Goal: Complete application form: Complete application form

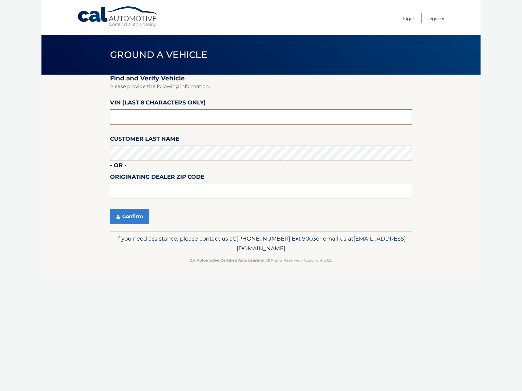
click at [130, 119] on input "text" at bounding box center [261, 116] width 302 height 15
click at [150, 118] on input "text" at bounding box center [261, 116] width 302 height 15
type input "NH143360"
click at [143, 192] on input "text" at bounding box center [261, 191] width 302 height 15
type input "08081"
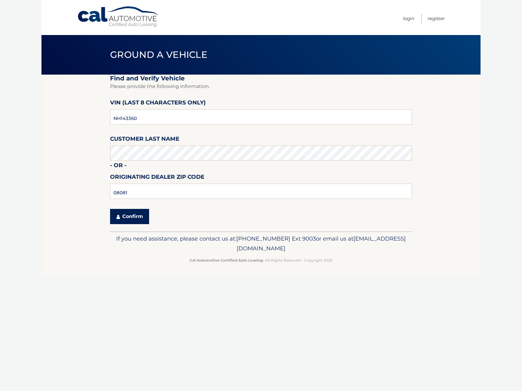
click at [130, 218] on button "Confirm" at bounding box center [129, 216] width 39 height 15
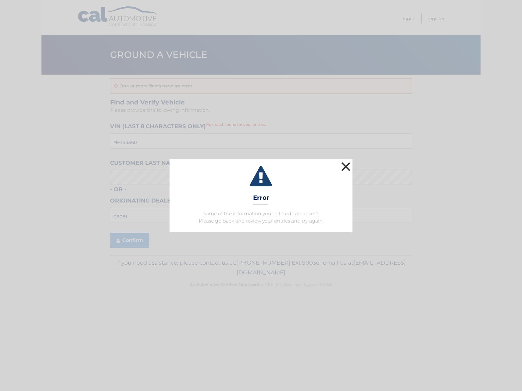
drag, startPoint x: 339, startPoint y: 165, endPoint x: 351, endPoint y: 166, distance: 11.9
click at [351, 166] on div "× Error Some of the information you entered is incorrect. Please go back and re…" at bounding box center [260, 196] width 183 height 74
click at [348, 167] on button "×" at bounding box center [346, 167] width 12 height 12
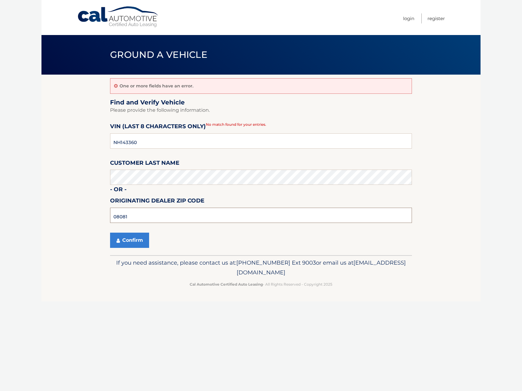
click at [136, 218] on input "08081" at bounding box center [261, 215] width 302 height 15
type input "08012"
click at [135, 238] on button "Confirm" at bounding box center [129, 240] width 39 height 15
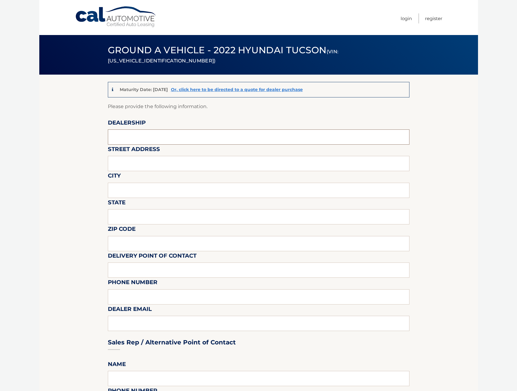
click at [125, 136] on input "text" at bounding box center [259, 137] width 302 height 15
type input "HYUNDAI OF TURNERSVILLE"
click at [126, 168] on input "text" at bounding box center [259, 163] width 302 height 15
click at [166, 163] on input "text" at bounding box center [259, 163] width 302 height 15
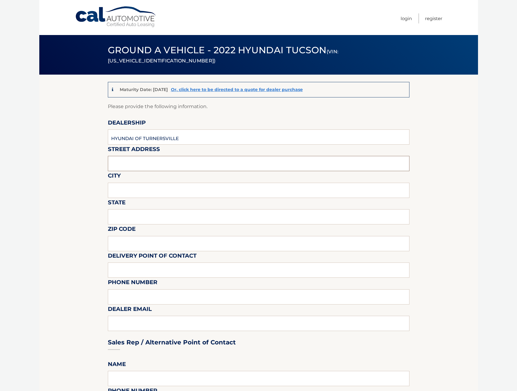
type input "3"
click at [148, 162] on input "3" at bounding box center [259, 163] width 302 height 15
type input "3400 RT 42"
click at [133, 190] on input "text" at bounding box center [259, 190] width 302 height 15
type input "TURNERSVILLE"
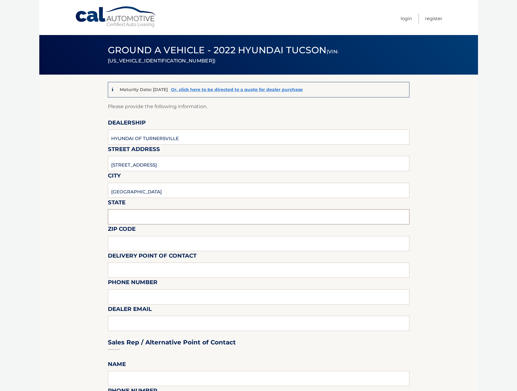
drag, startPoint x: 123, startPoint y: 217, endPoint x: 121, endPoint y: 214, distance: 3.2
click at [123, 217] on input "text" at bounding box center [259, 216] width 302 height 15
type input "NJ"
click at [118, 245] on input "text" at bounding box center [259, 243] width 302 height 15
type input "08081"
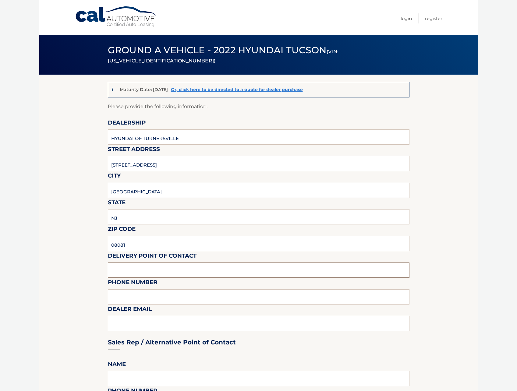
click at [111, 269] on input "text" at bounding box center [259, 270] width 302 height 15
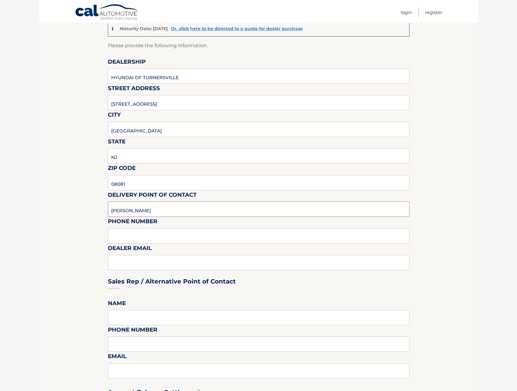
type input "FRANK WEXLER"
click at [131, 234] on input "text" at bounding box center [259, 236] width 302 height 15
type input "6092305553"
type input "fwexler@penskeautomotive.com"
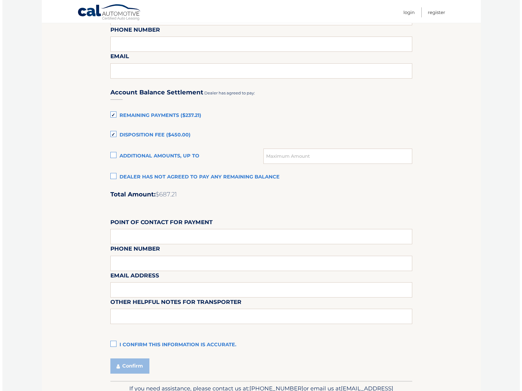
scroll to position [396, 0]
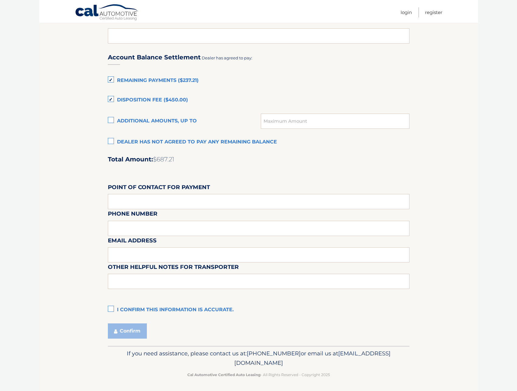
click at [111, 309] on label "I confirm this information is accurate." at bounding box center [259, 310] width 302 height 12
click at [0, 0] on input "I confirm this information is accurate." at bounding box center [0, 0] width 0 height 0
click at [125, 330] on button "Confirm" at bounding box center [127, 331] width 39 height 15
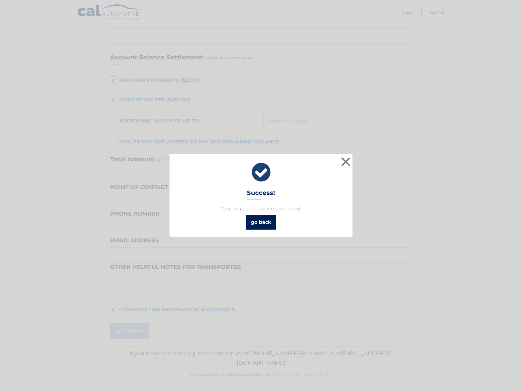
click at [262, 222] on link "go back" at bounding box center [261, 222] width 30 height 15
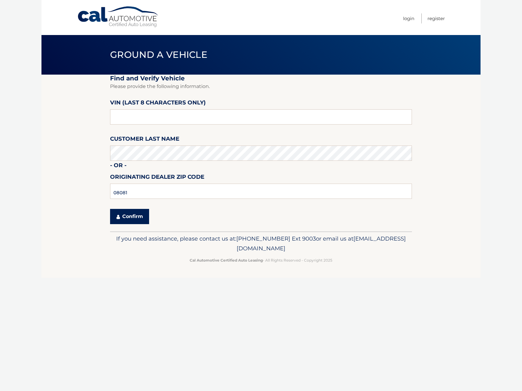
click at [134, 218] on button "Confirm" at bounding box center [129, 216] width 39 height 15
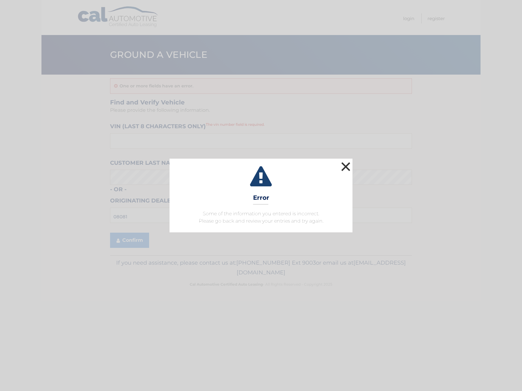
click at [348, 167] on button "×" at bounding box center [346, 167] width 12 height 12
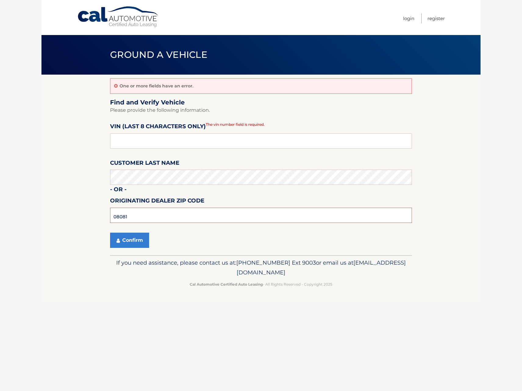
click at [127, 216] on input "08081" at bounding box center [261, 215] width 302 height 15
type input "08012"
click at [133, 244] on button "Confirm" at bounding box center [129, 240] width 39 height 15
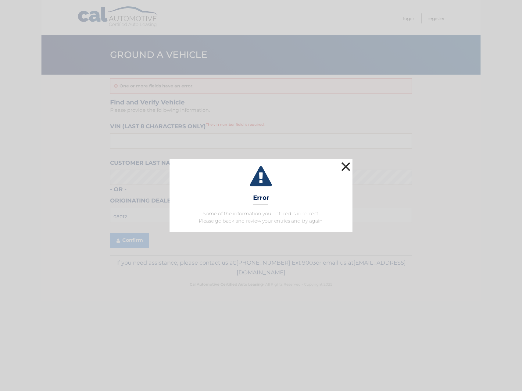
drag, startPoint x: 345, startPoint y: 160, endPoint x: 343, endPoint y: 163, distance: 3.7
click at [345, 161] on button "×" at bounding box center [346, 167] width 12 height 12
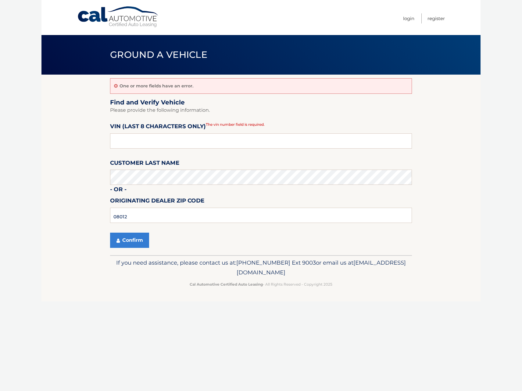
click at [40, 182] on body "Cal Automotive Menu Login Register Ground a Vehicle" at bounding box center [261, 195] width 522 height 391
